Goal: Communication & Community: Answer question/provide support

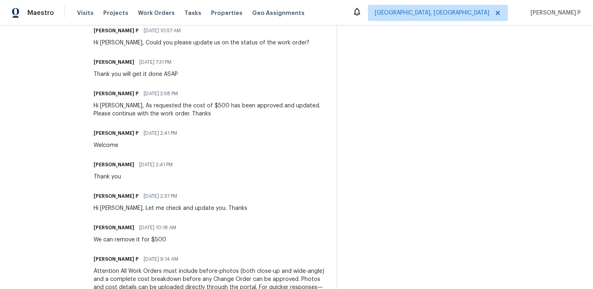
scroll to position [174, 0]
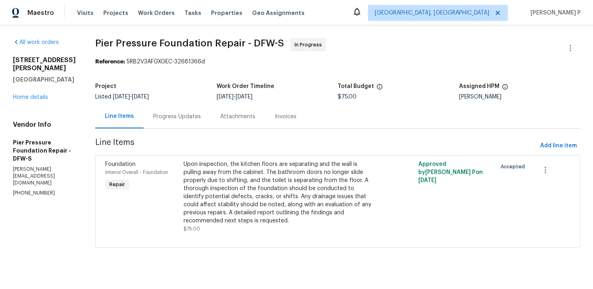
click at [163, 111] on div "Progress Updates" at bounding box center [177, 117] width 67 height 24
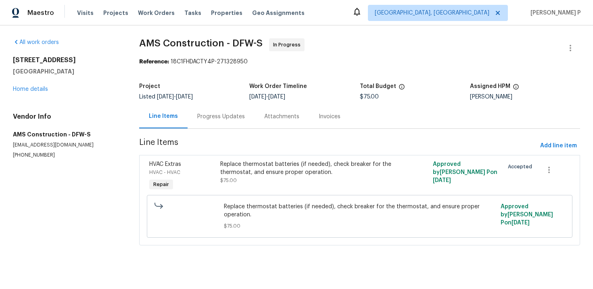
click at [210, 118] on div "Progress Updates" at bounding box center [221, 117] width 48 height 8
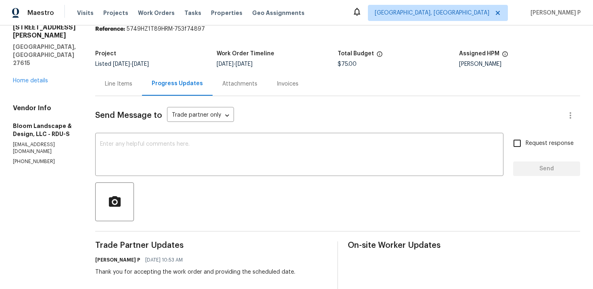
scroll to position [19, 0]
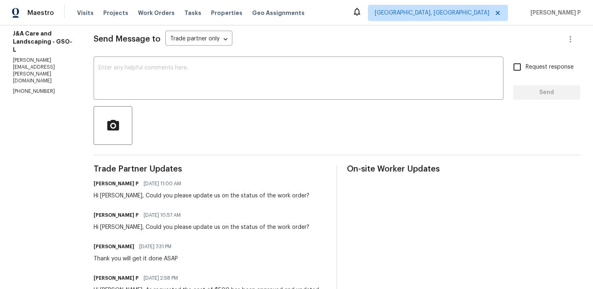
scroll to position [21, 0]
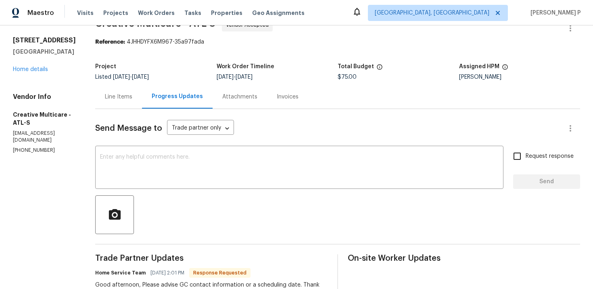
scroll to position [6, 0]
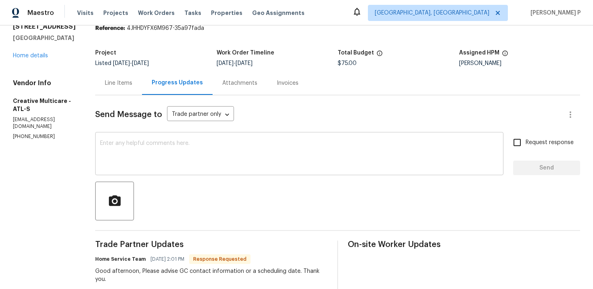
scroll to position [32, 0]
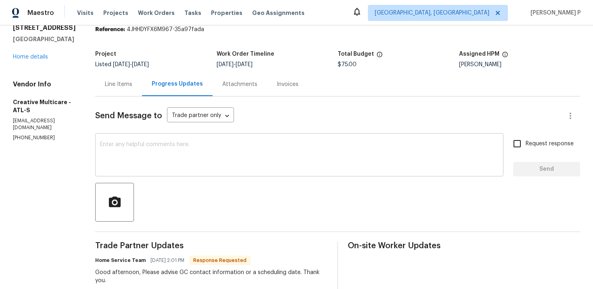
click at [184, 151] on textarea at bounding box center [299, 156] width 399 height 28
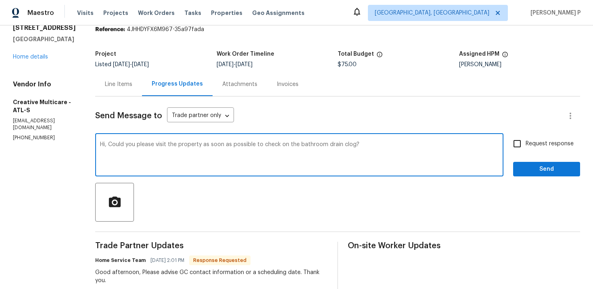
type textarea "Hi, Could you please visit the property as soon as possible to check on the bat…"
click at [540, 138] on label "Request response" at bounding box center [541, 143] width 65 height 17
click at [526, 138] on input "Request response" at bounding box center [517, 143] width 17 height 17
checkbox input "true"
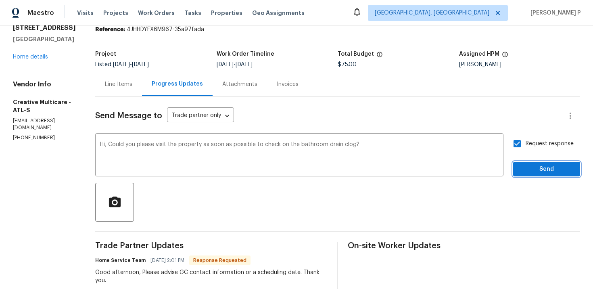
click at [539, 167] on span "Send" at bounding box center [547, 169] width 54 height 10
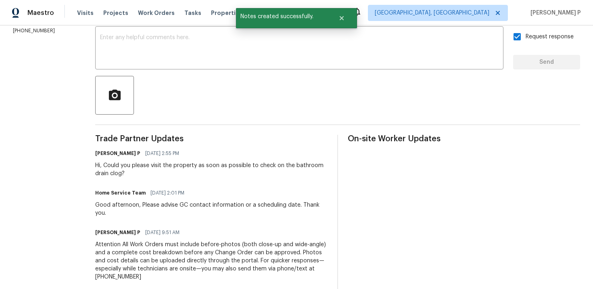
scroll to position [155, 0]
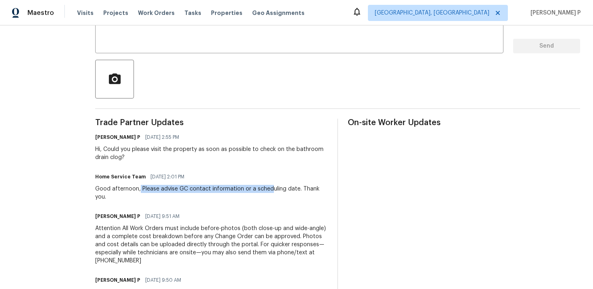
drag, startPoint x: 161, startPoint y: 188, endPoint x: 291, endPoint y: 189, distance: 130.8
click at [291, 189] on div "Good afternoon, Please advise GC contact information or a scheduling date. Than…" at bounding box center [211, 193] width 232 height 16
click at [204, 188] on div "Good afternoon, Please advise GC contact information or a scheduling date. Than…" at bounding box center [211, 193] width 232 height 16
drag, startPoint x: 162, startPoint y: 188, endPoint x: 318, endPoint y: 188, distance: 156.2
click at [318, 188] on div "Good afternoon, Please advise GC contact information or a scheduling date. Than…" at bounding box center [211, 193] width 232 height 16
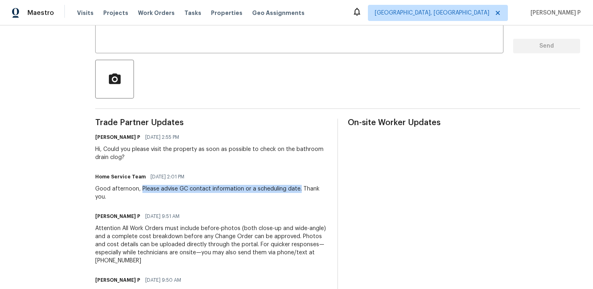
copy div "Please advise GC contact information or a scheduling date."
click at [155, 149] on div "Hi, Could you please visit the property as soon as possible to check on the bat…" at bounding box center [211, 153] width 232 height 16
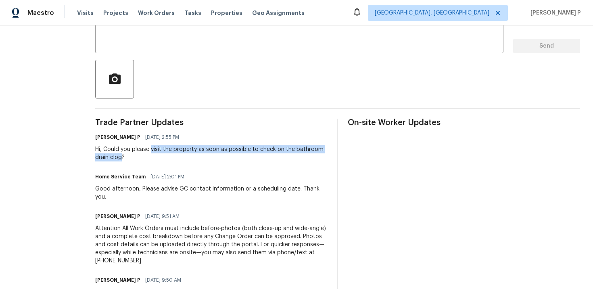
drag, startPoint x: 173, startPoint y: 149, endPoint x: 170, endPoint y: 156, distance: 7.4
click at [170, 156] on div "Hi, Could you please visit the property as soon as possible to check on the bat…" at bounding box center [211, 153] width 232 height 16
copy div "visit the property as soon as possible to check on the bathroom drain clog"
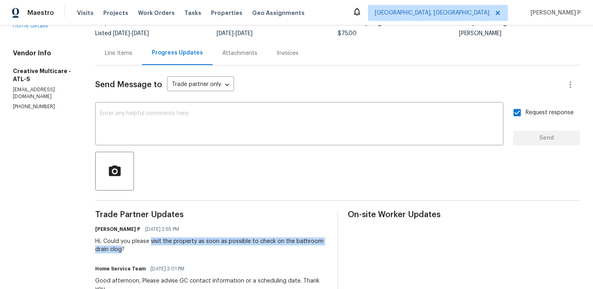
scroll to position [0, 0]
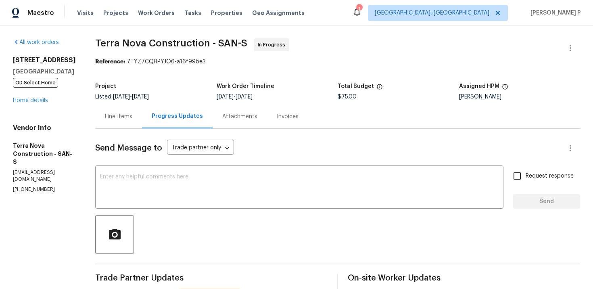
click at [132, 117] on div "Line Items" at bounding box center [118, 117] width 27 height 8
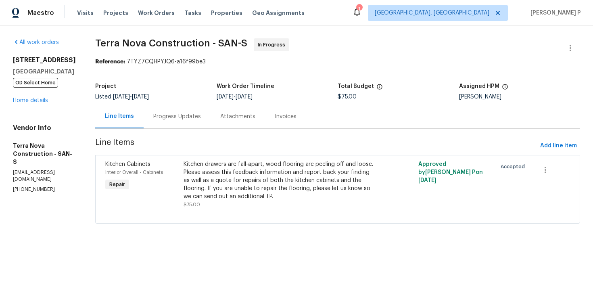
click at [201, 115] on div "Progress Updates" at bounding box center [177, 117] width 48 height 8
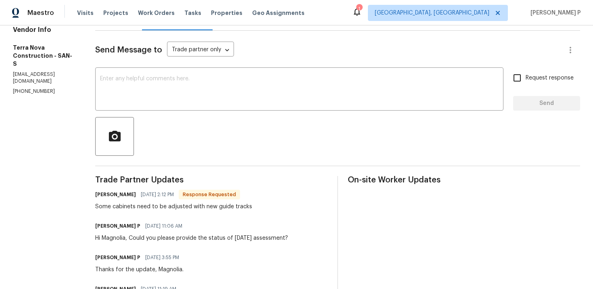
scroll to position [98, 0]
click at [205, 88] on textarea at bounding box center [299, 89] width 399 height 28
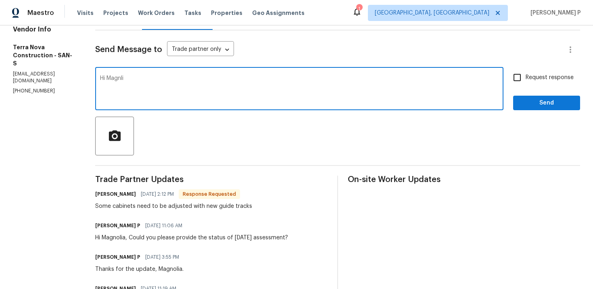
click at [182, 83] on textarea "Hi Magnli" at bounding box center [299, 89] width 399 height 28
drag, startPoint x: 157, startPoint y: 80, endPoint x: 400, endPoint y: 81, distance: 243.0
click at [399, 81] on textarea "Hi Magnolia, Could you please upload the before pictures with the estimate to g…" at bounding box center [299, 89] width 399 height 28
click at [205, 78] on textarea "Hi Magnolia, Could you please upload the before pictures with the estimate to g…" at bounding box center [299, 89] width 399 height 28
drag, startPoint x: 203, startPoint y: 79, endPoint x: 374, endPoint y: 78, distance: 170.3
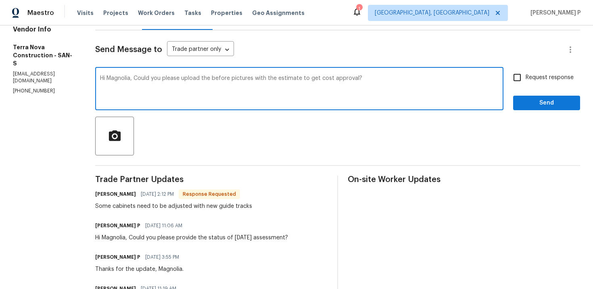
click at [374, 78] on textarea "Hi Magnolia, Could you please upload the before pictures with the estimate to g…" at bounding box center [299, 89] width 399 height 28
paste textarea "Attach the before photos with the estimate for pricing approval"
click at [205, 77] on textarea "Hi Magnolia, Could you please Attach the before photos with the estimate for pr…" at bounding box center [299, 89] width 399 height 28
click at [408, 80] on textarea "Hi Magnolia, Could you please attach the before photos with the estimate for pr…" at bounding box center [299, 89] width 399 height 28
type textarea "Hi Magnolia, Could you please attach the before photos with the estimate for pr…"
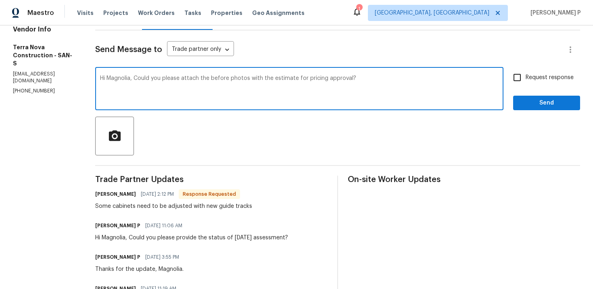
click at [511, 74] on input "Request response" at bounding box center [517, 77] width 17 height 17
checkbox input "true"
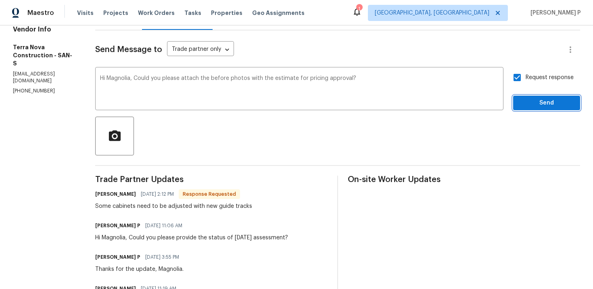
click at [545, 98] on button "Send" at bounding box center [546, 103] width 67 height 15
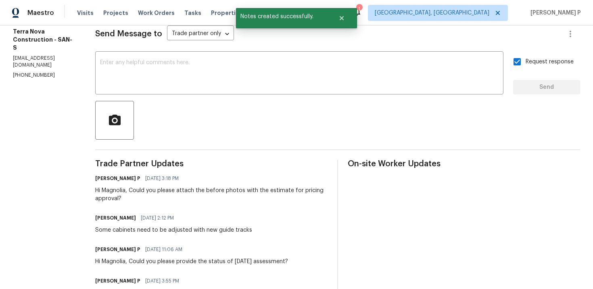
scroll to position [122, 0]
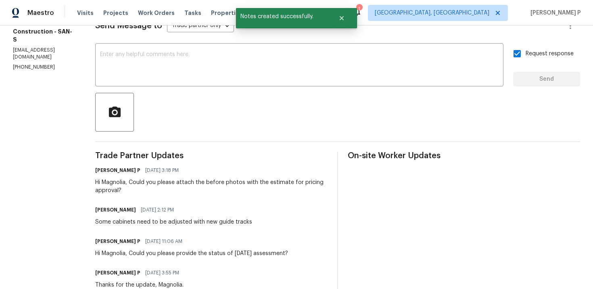
click at [194, 224] on div "Some cabinets need to be adjusted with new guide tracks" at bounding box center [173, 222] width 157 height 8
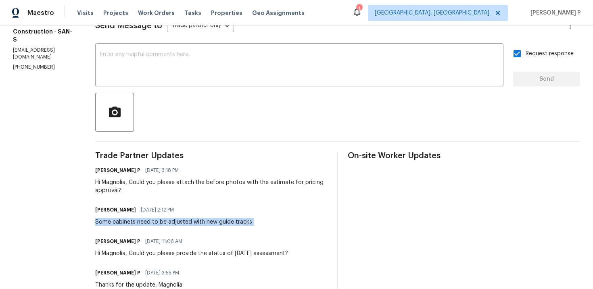
copy div "Some cabinets need to be adjusted with new guide tracks"
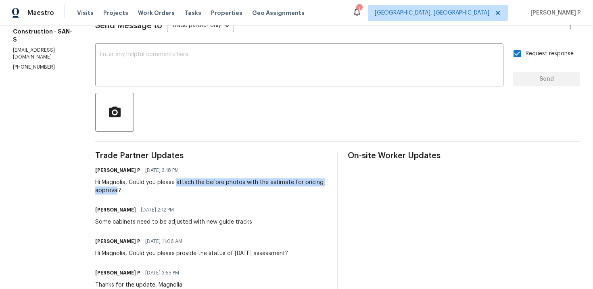
drag, startPoint x: 198, startPoint y: 183, endPoint x: 159, endPoint y: 192, distance: 40.6
click at [159, 192] on div "Hi Magnolia, Could you please attach the before photos with the estimate for pr…" at bounding box center [211, 186] width 232 height 16
copy div "attach the before photos with the estimate for pricing approva"
click at [204, 185] on div "Hi Magnolia, Could you please attach the before photos with the estimate for pr…" at bounding box center [211, 186] width 232 height 16
drag, startPoint x: 198, startPoint y: 181, endPoint x: 160, endPoint y: 190, distance: 39.5
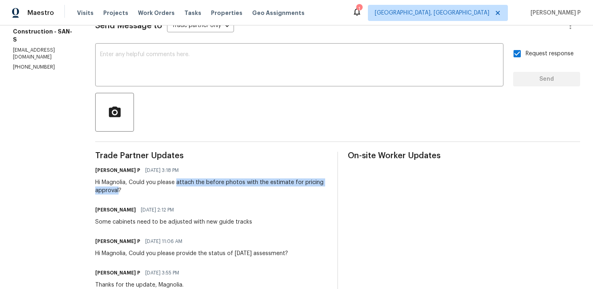
click at [160, 190] on div "Hi Magnolia, Could you please attach the before photos with the estimate for pr…" at bounding box center [211, 186] width 232 height 16
copy div "attach the before photos with the estimate for pricing approval"
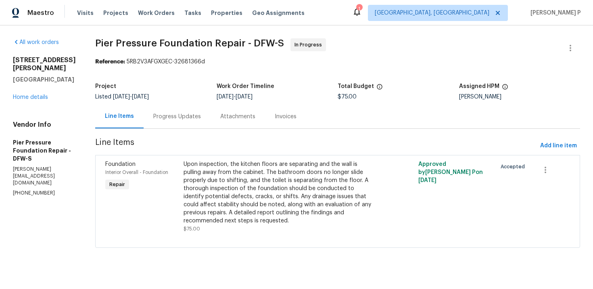
click at [179, 112] on div "Progress Updates" at bounding box center [177, 117] width 67 height 24
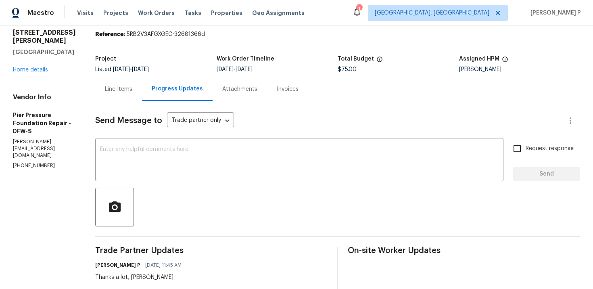
scroll to position [26, 0]
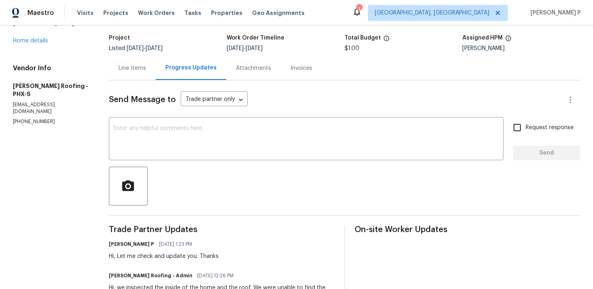
scroll to position [31, 0]
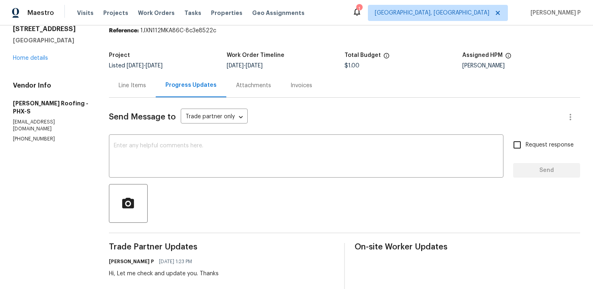
click at [120, 83] on div "Line Items" at bounding box center [132, 86] width 27 height 8
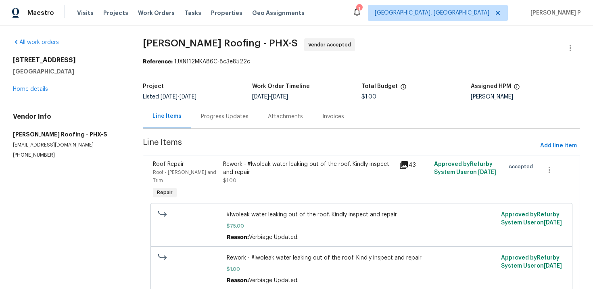
scroll to position [26, 0]
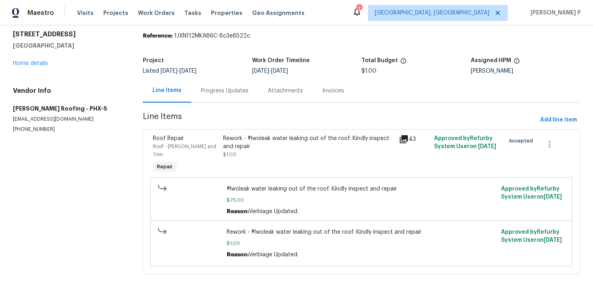
click at [220, 88] on div "Progress Updates" at bounding box center [225, 91] width 48 height 8
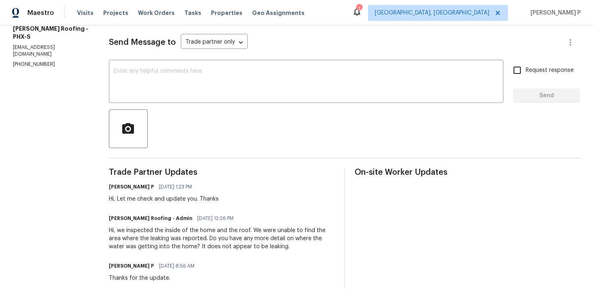
scroll to position [132, 0]
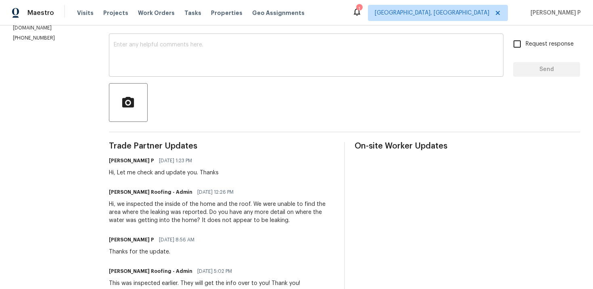
click at [196, 54] on textarea at bounding box center [306, 56] width 385 height 28
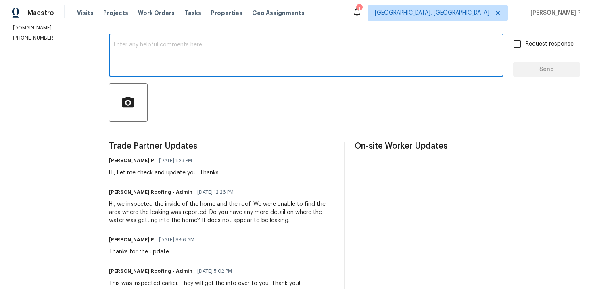
scroll to position [141, 0]
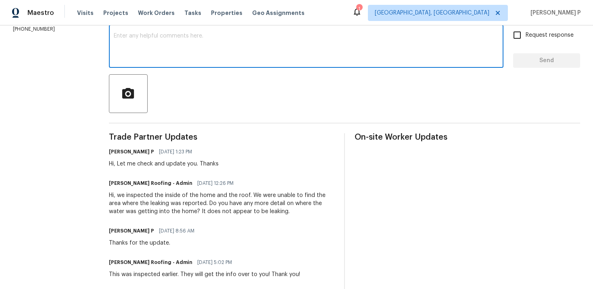
click at [166, 48] on textarea at bounding box center [306, 47] width 385 height 28
click at [180, 36] on textarea "Hi, Could you please proviude the" at bounding box center [306, 47] width 385 height 28
click at [182, 36] on textarea "Hi, Could you please proviude the" at bounding box center [306, 47] width 385 height 28
click at [224, 36] on textarea "Hi, Could you please provide the" at bounding box center [306, 47] width 385 height 28
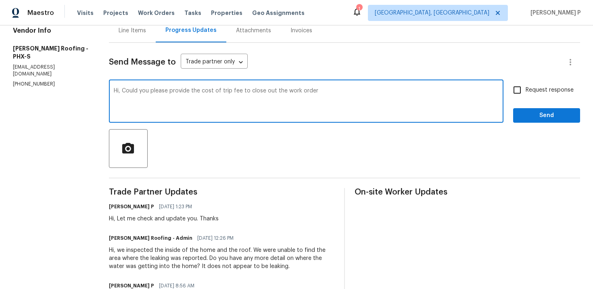
scroll to position [40, 0]
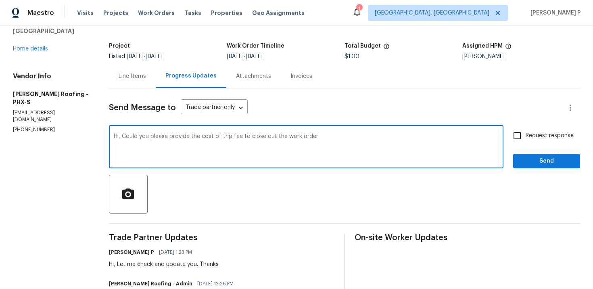
drag, startPoint x: 120, startPoint y: 138, endPoint x: 311, endPoint y: 137, distance: 190.9
click at [311, 137] on textarea "Hi, Could you please provide the cost of trip fee to close out the work order" at bounding box center [306, 148] width 385 height 28
click at [216, 138] on textarea "Hi, Could you please provide the cost of trip fee to close out the work order" at bounding box center [306, 148] width 385 height 28
drag, startPoint x: 119, startPoint y: 138, endPoint x: 316, endPoint y: 136, distance: 197.0
click at [316, 136] on textarea "Hi, Could you please provide the cost for trip fee to close out the work order" at bounding box center [306, 148] width 385 height 28
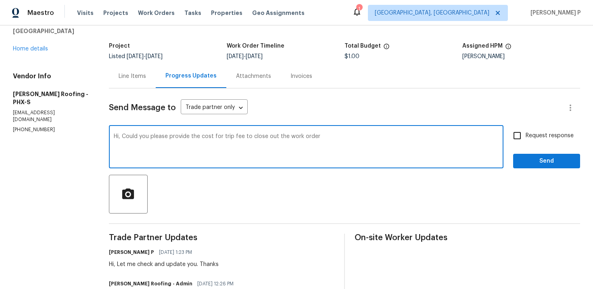
paste textarea "Please confirm the amount of the trip fee to close the work order."
type textarea "Hi, Please confirm the amount of the trip fee to close the work order. Thanks"
click at [543, 136] on span "Request response" at bounding box center [550, 136] width 48 height 8
click at [526, 136] on input "Request response" at bounding box center [517, 135] width 17 height 17
checkbox input "true"
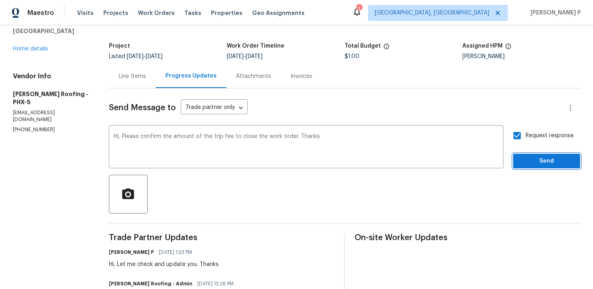
click at [544, 155] on button "Send" at bounding box center [546, 161] width 67 height 15
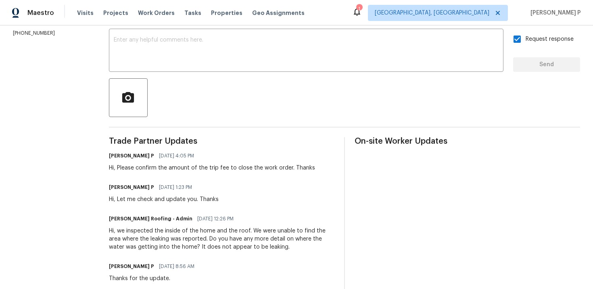
scroll to position [151, 0]
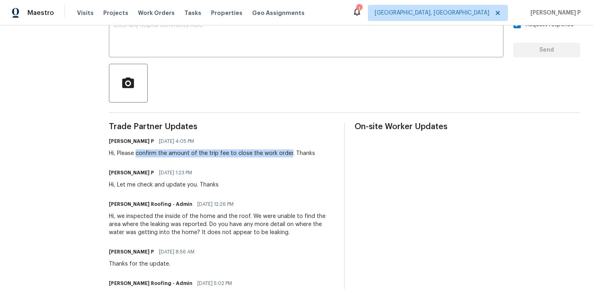
drag, startPoint x: 134, startPoint y: 153, endPoint x: 285, endPoint y: 154, distance: 151.8
click at [285, 154] on div "Hi, Please confirm the amount of the trip fee to close the work order. Thanks" at bounding box center [212, 153] width 206 height 8
copy div "confirm the amount of the trip fee to close the work order"
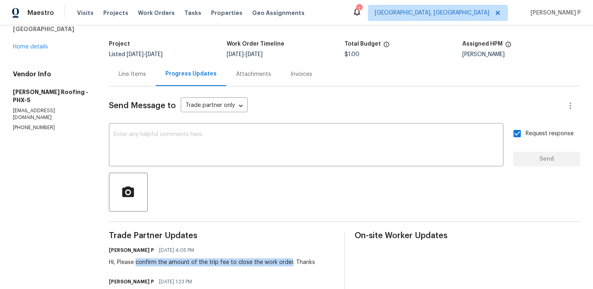
scroll to position [14, 0]
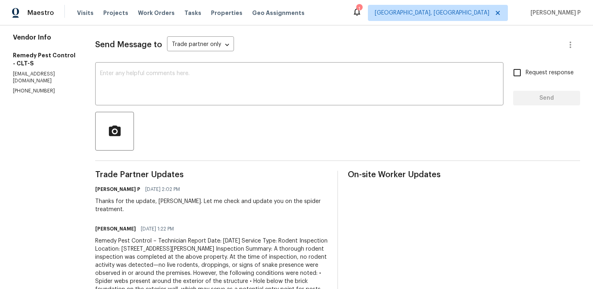
scroll to position [103, 0]
click at [220, 92] on textarea at bounding box center [299, 85] width 399 height 28
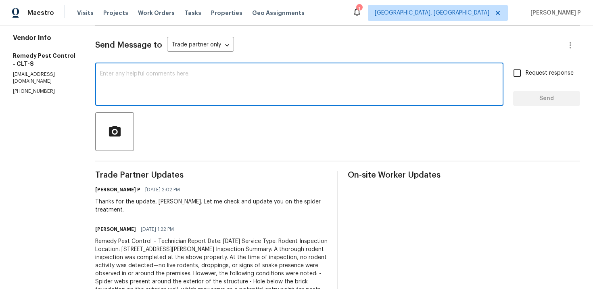
scroll to position [92, 0]
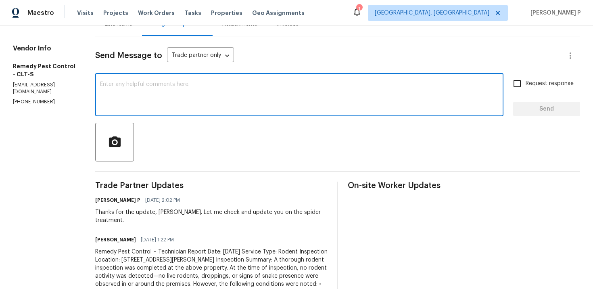
click at [214, 98] on textarea at bounding box center [299, 96] width 399 height 28
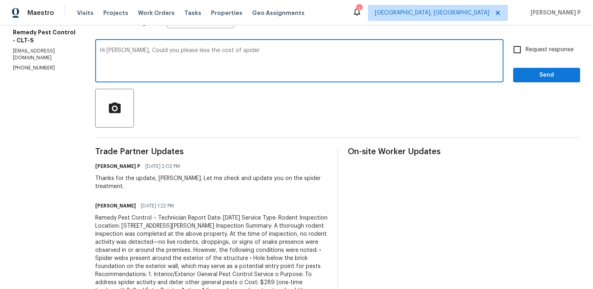
scroll to position [126, 0]
drag, startPoint x: 237, startPoint y: 55, endPoint x: 209, endPoint y: 50, distance: 28.0
click at [209, 50] on textarea "Hi [PERSON_NAME], Could you please less the cost of spider" at bounding box center [299, 62] width 399 height 28
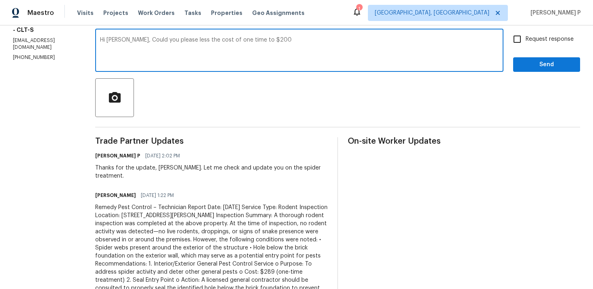
scroll to position [139, 0]
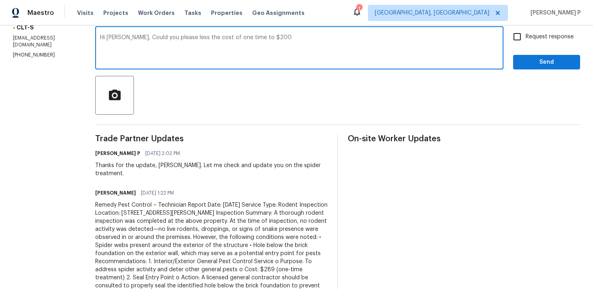
click at [233, 36] on textarea "Hi [PERSON_NAME], Could you please less the cost of one time to $200" at bounding box center [299, 49] width 399 height 28
drag, startPoint x: 121, startPoint y: 36, endPoint x: 312, endPoint y: 36, distance: 190.5
click at [311, 36] on textarea "Hi [PERSON_NAME], Could you please less the cost of one time treatment to $200" at bounding box center [299, 49] width 399 height 28
paste textarea "reduce the cost of the one-time treatment to $200?"
type textarea "Hi [PERSON_NAME], Could you please reduce the cost of the one-time treatment to…"
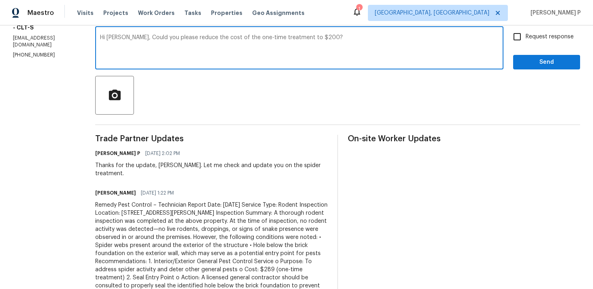
click at [528, 40] on span "Request response" at bounding box center [550, 37] width 48 height 8
click at [526, 40] on input "Request response" at bounding box center [517, 36] width 17 height 17
checkbox input "true"
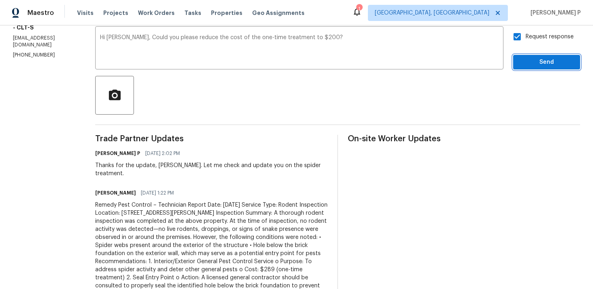
click at [527, 58] on span "Send" at bounding box center [547, 62] width 54 height 10
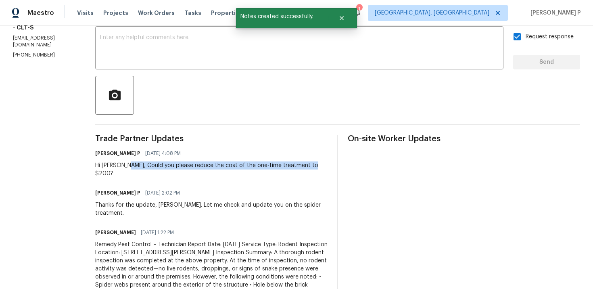
drag, startPoint x: 117, startPoint y: 167, endPoint x: 314, endPoint y: 167, distance: 197.4
click at [314, 167] on div "[PERSON_NAME] P [DATE] 4:08 PM Hi [PERSON_NAME], Could you please reduce the co…" at bounding box center [211, 163] width 232 height 30
copy div "Could you please reduce the cost of the one-time treatment to $200?"
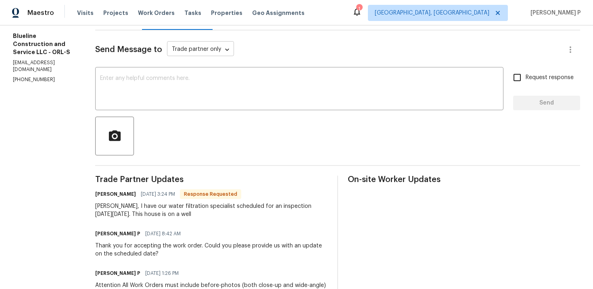
scroll to position [100, 0]
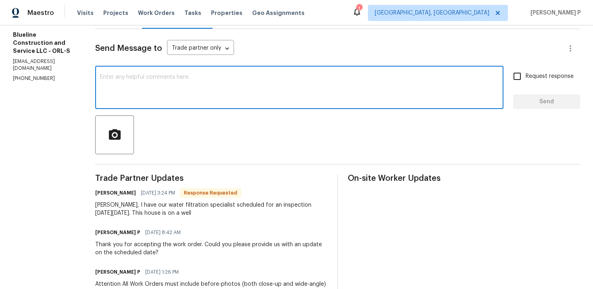
click at [192, 99] on textarea at bounding box center [299, 88] width 399 height 28
type textarea "Z"
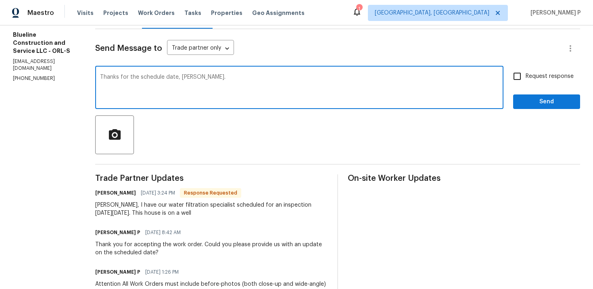
type textarea "Thanks for the schedule date, [PERSON_NAME]."
click at [534, 98] on span "Send" at bounding box center [547, 102] width 54 height 10
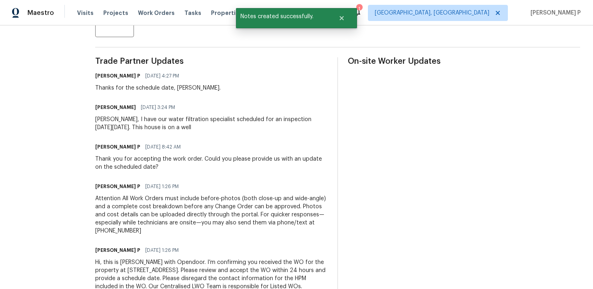
scroll to position [220, 0]
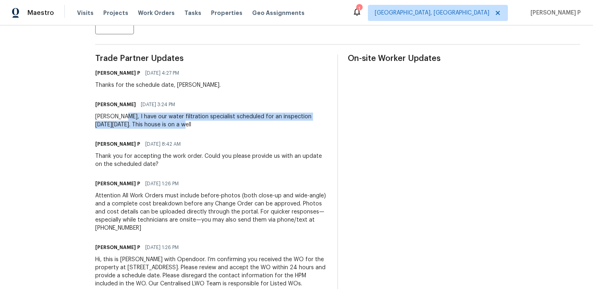
drag, startPoint x: 137, startPoint y: 117, endPoint x: 208, endPoint y: 126, distance: 71.6
click at [209, 126] on div "[PERSON_NAME], I have our water filtration specialist scheduled for an inspecti…" at bounding box center [211, 121] width 232 height 16
copy div "I have our water filtration specialist scheduled for an inspection [DATE][DATE]…"
